Goal: Communication & Community: Share content

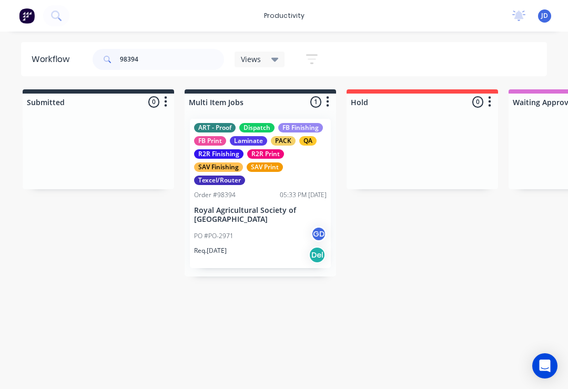
click at [329, 149] on div "ART - Proof Dispatch FB Finishing FB Print Laminate PACK QA R2R Finishing R2R P…" at bounding box center [260, 193] width 141 height 149
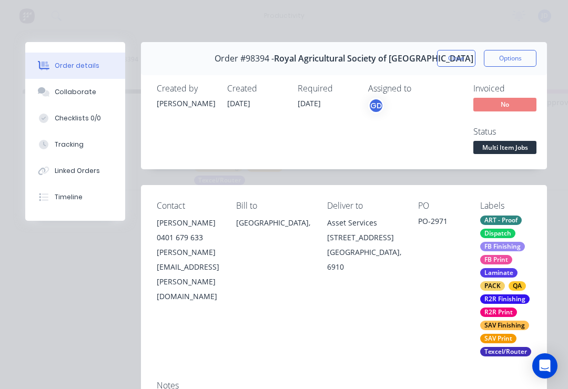
click at [80, 85] on button "Collaborate" at bounding box center [75, 92] width 100 height 26
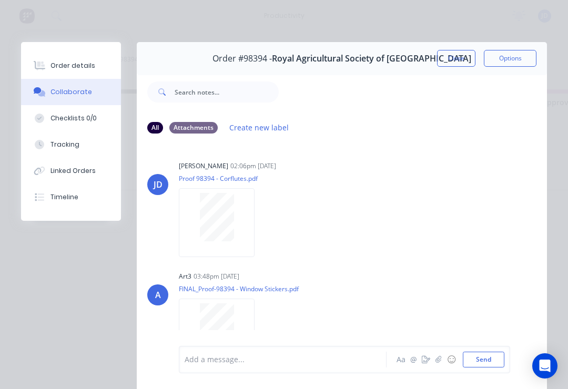
click at [433, 364] on button "button" at bounding box center [438, 359] width 13 height 13
click at [486, 357] on button "Send" at bounding box center [484, 360] width 42 height 16
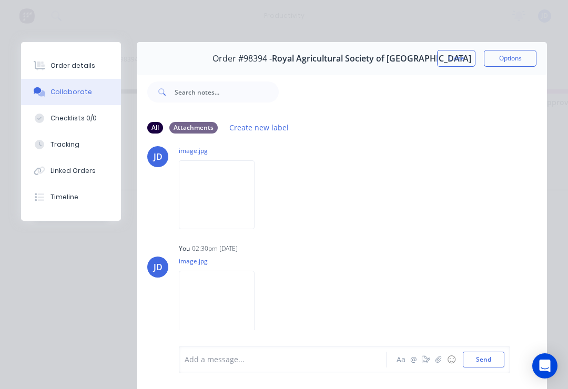
scroll to position [1223, 0]
click at [445, 362] on button "☺" at bounding box center [451, 359] width 13 height 13
click at [441, 359] on icon "button" at bounding box center [438, 359] width 6 height 7
click at [499, 356] on button "Send" at bounding box center [484, 360] width 42 height 16
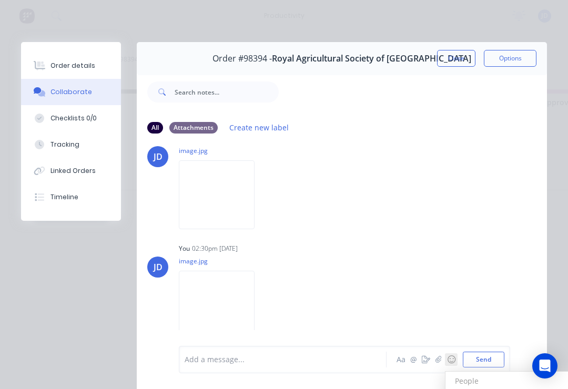
click at [458, 61] on button "Close" at bounding box center [456, 58] width 38 height 17
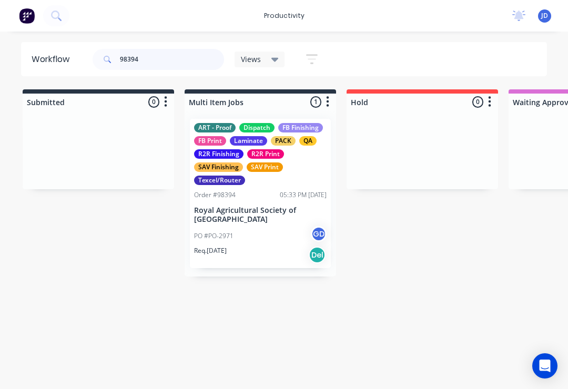
click at [159, 66] on input "98394" at bounding box center [172, 59] width 104 height 21
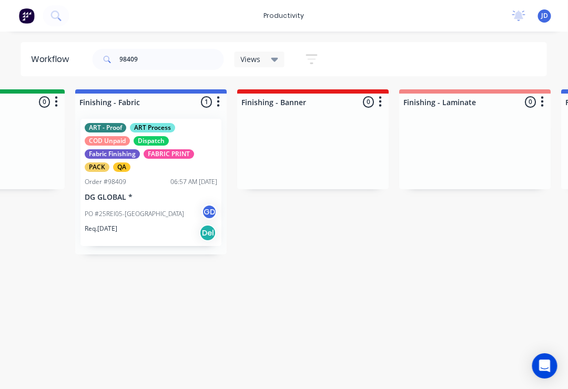
click at [163, 173] on div "ART - Proof ART Process COD Unpaid Dispatch Fabric Finishing FABRIC PRINT PACK …" at bounding box center [151, 182] width 141 height 127
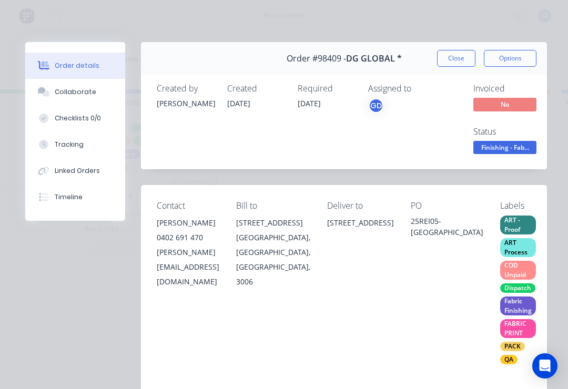
click at [89, 89] on div "Collaborate" at bounding box center [76, 91] width 42 height 9
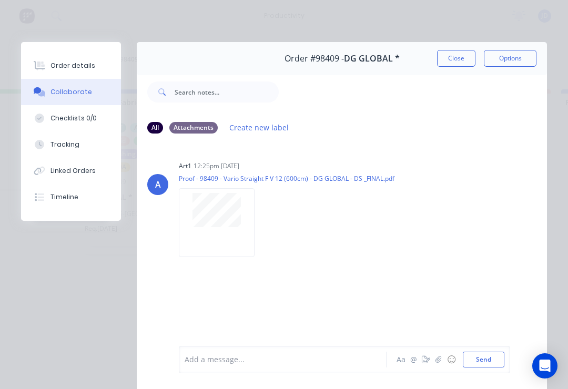
click at [438, 360] on icon "button" at bounding box center [438, 359] width 6 height 7
click at [485, 363] on button "Send" at bounding box center [484, 360] width 42 height 16
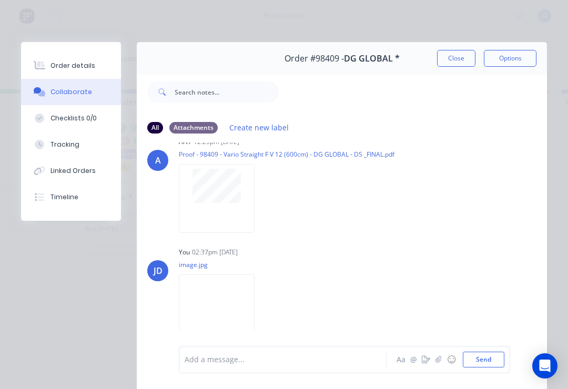
scroll to position [24, 0]
click at [433, 362] on button "button" at bounding box center [438, 359] width 13 height 13
click at [496, 356] on button "Send" at bounding box center [484, 360] width 42 height 16
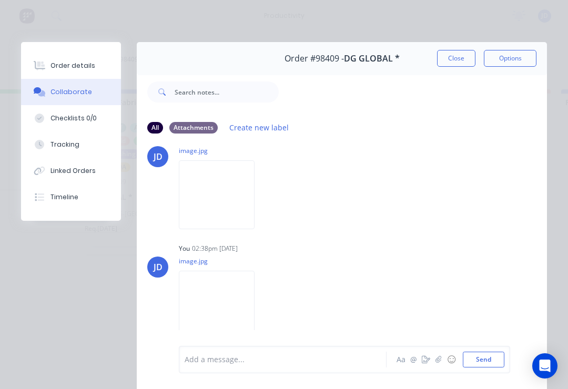
scroll to position [0, 0]
click at [460, 65] on button "Close" at bounding box center [456, 58] width 38 height 17
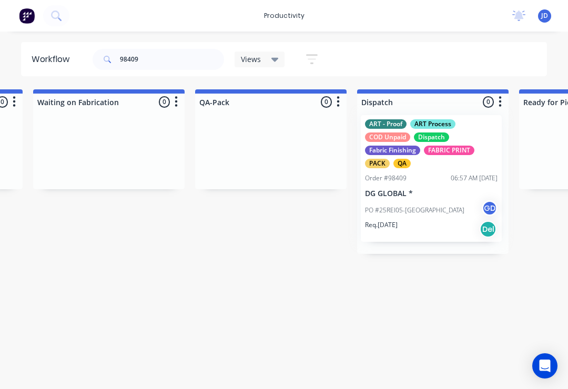
scroll to position [0, 2583]
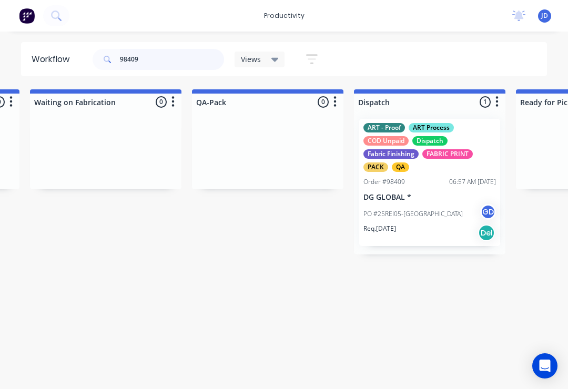
click at [160, 58] on input "98409" at bounding box center [172, 59] width 104 height 21
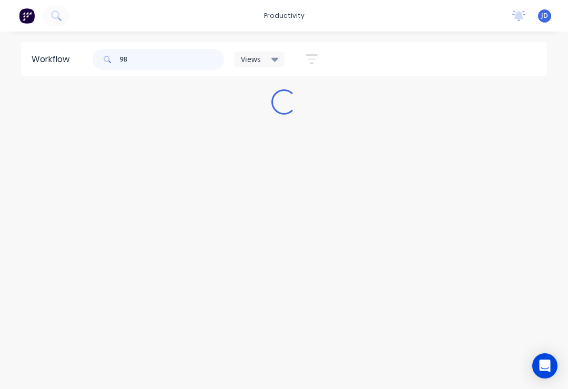
scroll to position [0, 0]
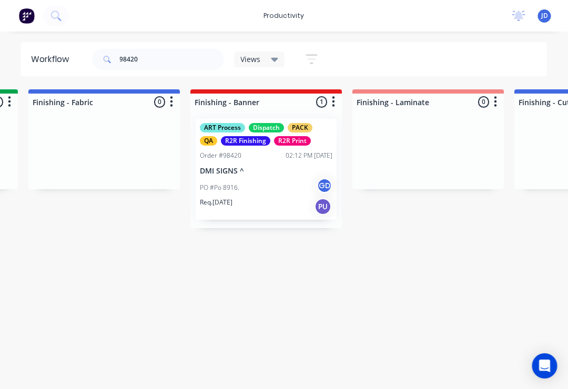
scroll to position [0, 1953]
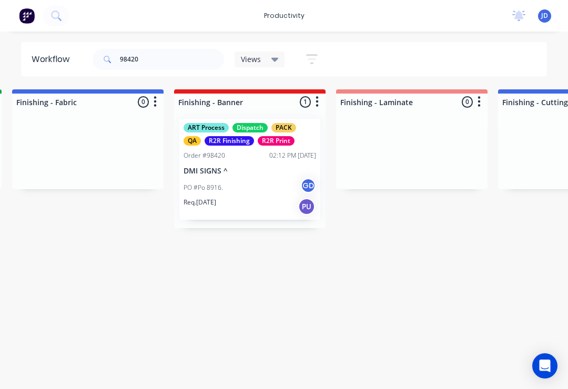
click at [263, 182] on div "PO #Po 8916. GD" at bounding box center [249, 188] width 132 height 20
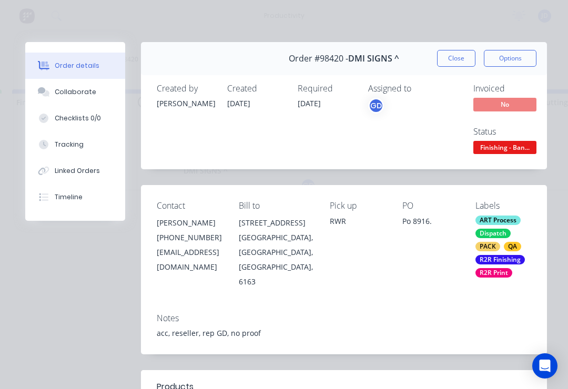
click at [95, 93] on button "Collaborate" at bounding box center [75, 92] width 100 height 26
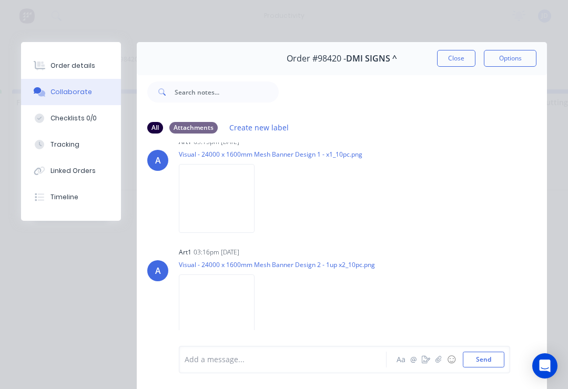
scroll to position [24, 0]
click at [442, 361] on icon "button" at bounding box center [438, 359] width 6 height 7
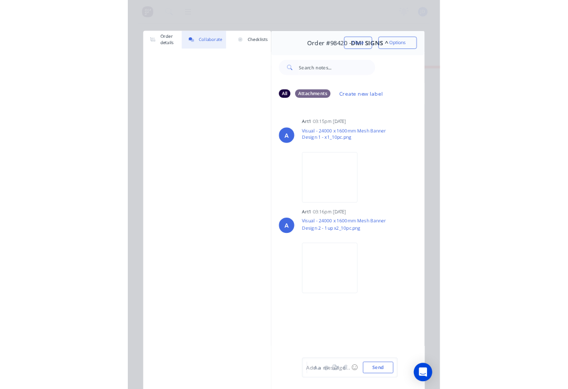
scroll to position [0, 1953]
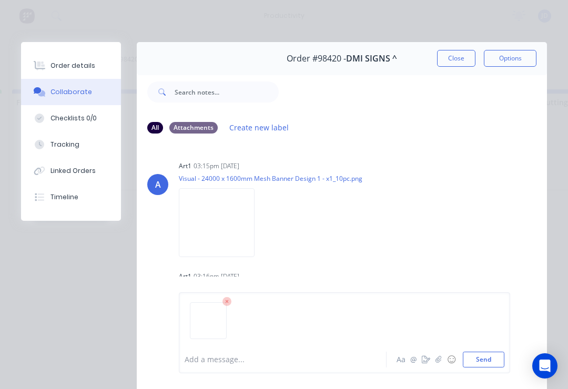
click at [493, 350] on div at bounding box center [345, 325] width 320 height 54
click at [483, 362] on button "Send" at bounding box center [484, 360] width 42 height 16
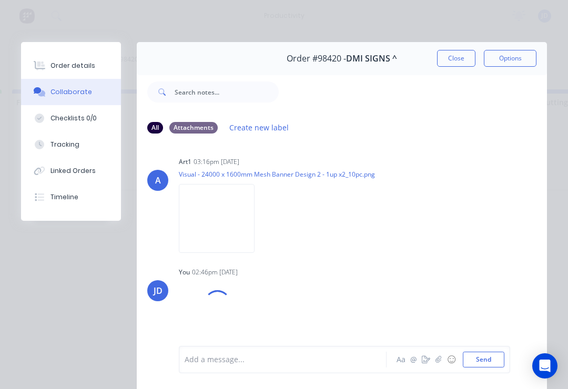
scroll to position [114, 0]
click at [444, 359] on button "button" at bounding box center [438, 359] width 13 height 13
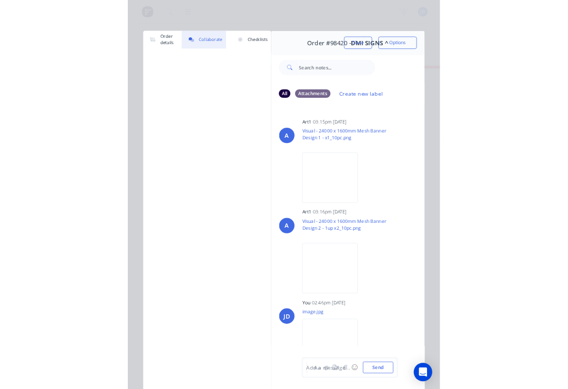
scroll to position [0, 1953]
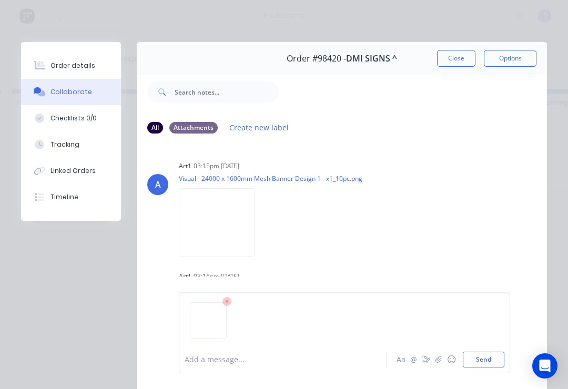
click at [486, 366] on button "Send" at bounding box center [484, 360] width 42 height 16
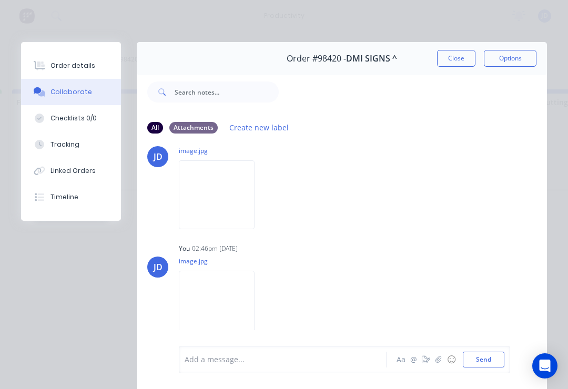
scroll to position [253, 0]
click at [433, 363] on button "button" at bounding box center [438, 359] width 13 height 13
click at [486, 356] on button "Send" at bounding box center [484, 360] width 42 height 16
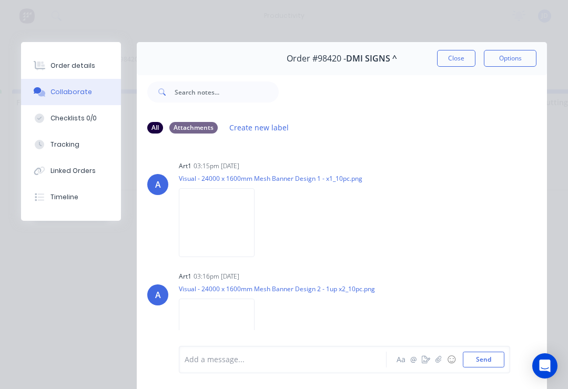
scroll to position [0, 30]
click at [461, 53] on button "Close" at bounding box center [456, 58] width 38 height 17
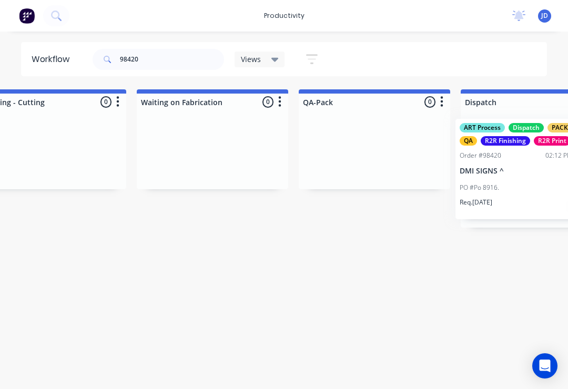
scroll to position [0, 2487]
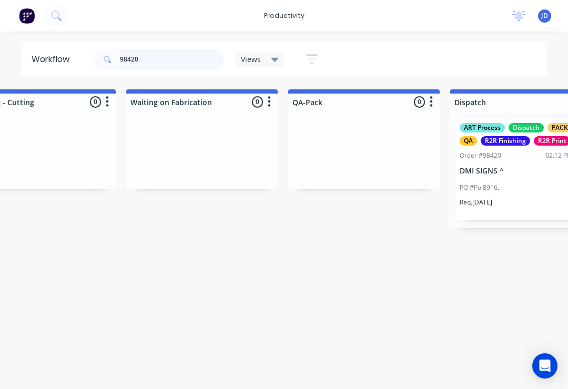
click at [163, 59] on input "98420" at bounding box center [172, 59] width 104 height 21
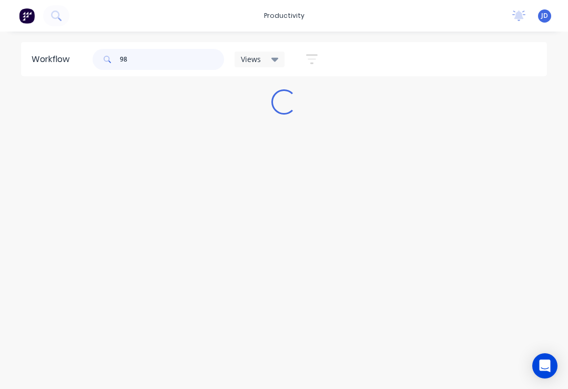
scroll to position [0, 0]
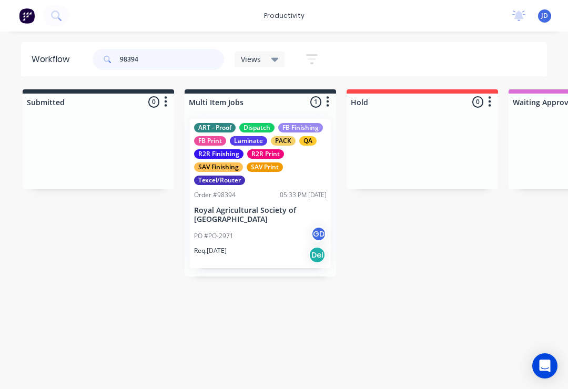
type input "98394"
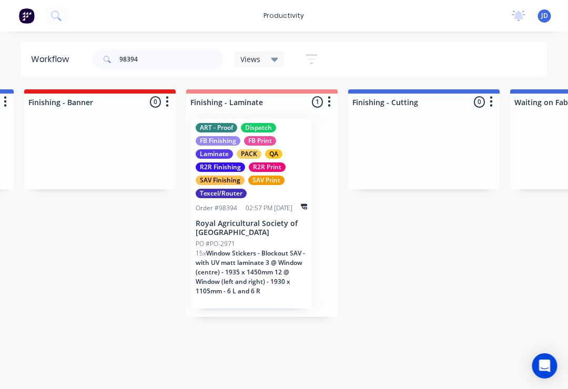
scroll to position [0, 2114]
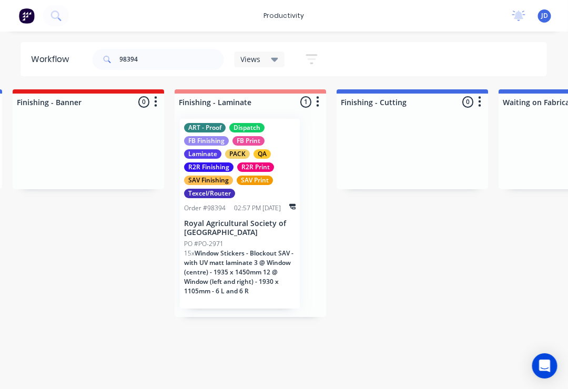
click at [239, 250] on span "Window Stickers - Blockout SAV - with UV matt laminate 3 @ Window (centre) - 19…" at bounding box center [239, 272] width 109 height 47
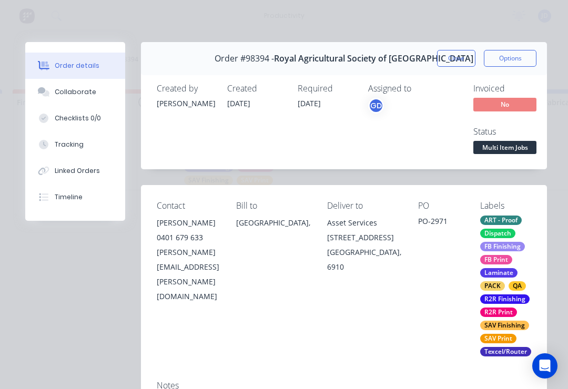
click at [81, 89] on div "Collaborate" at bounding box center [76, 91] width 42 height 9
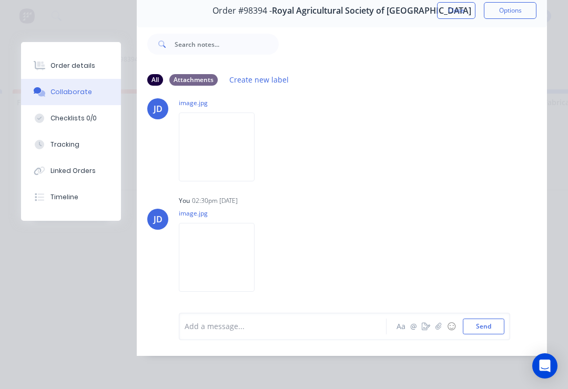
scroll to position [64, 0]
click at [441, 332] on button "button" at bounding box center [438, 326] width 13 height 13
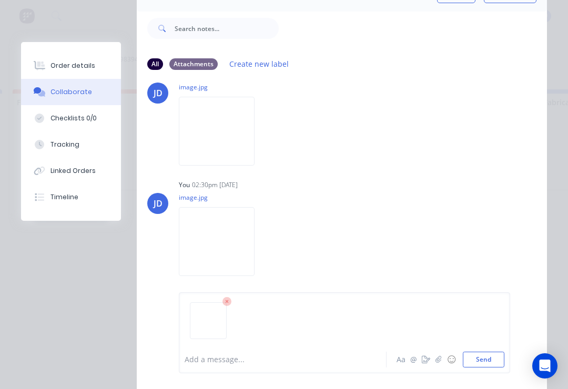
click at [503, 356] on button "Send" at bounding box center [484, 360] width 42 height 16
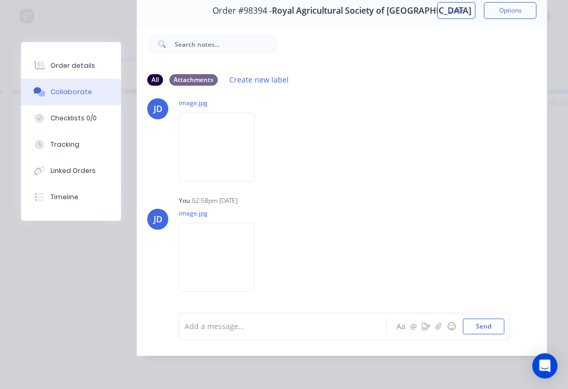
scroll to position [1452, 0]
click at [443, 329] on button "button" at bounding box center [438, 326] width 13 height 13
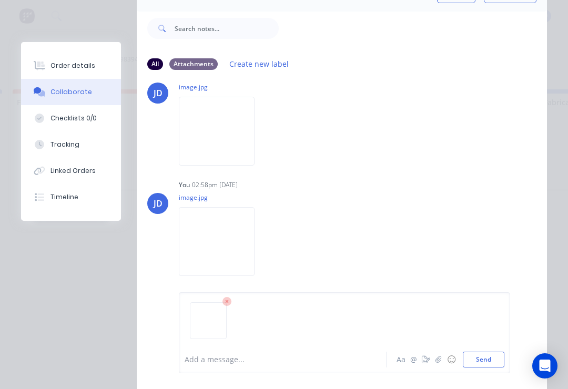
click at [504, 356] on button "Send" at bounding box center [484, 360] width 42 height 16
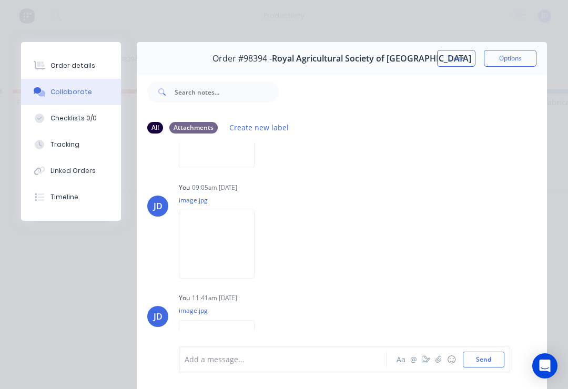
scroll to position [0, 0]
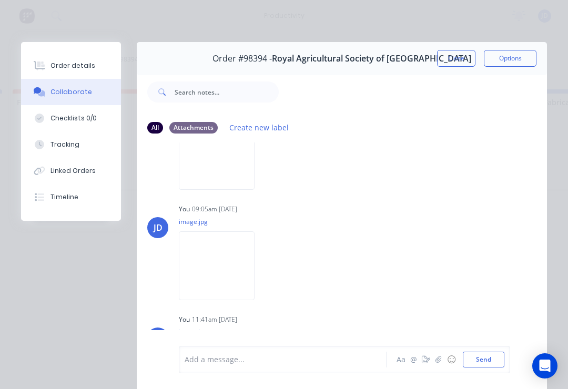
click at [458, 57] on button "Close" at bounding box center [456, 58] width 38 height 17
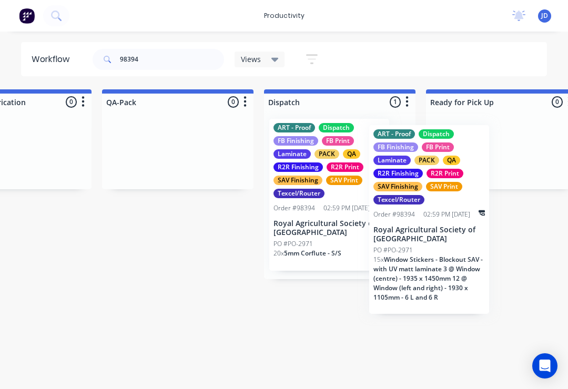
scroll to position [0, 2675]
